Goal: Task Accomplishment & Management: Use online tool/utility

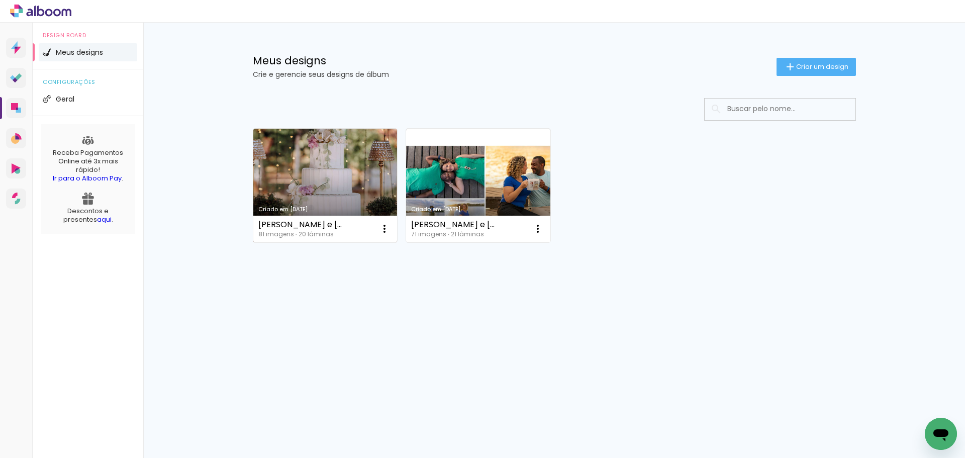
click at [328, 196] on link "Criado em [DATE]" at bounding box center [325, 186] width 144 height 114
click at [0, 0] on neon-animated-pages "Confirmar Cancelar" at bounding box center [0, 0] width 0 height 0
